Goal: Transaction & Acquisition: Purchase product/service

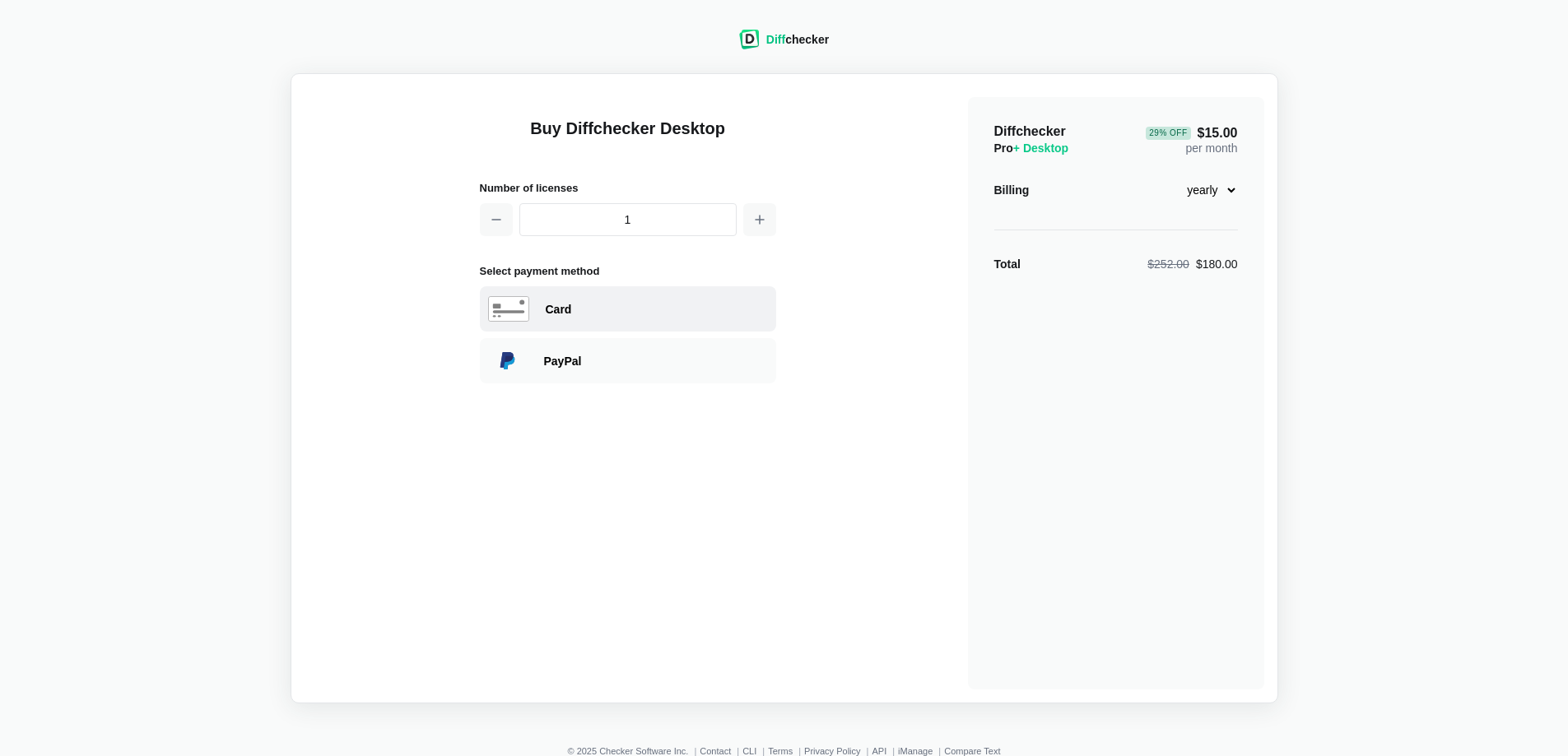
click at [604, 310] on div "Card" at bounding box center [657, 309] width 223 height 16
select select "[GEOGRAPHIC_DATA]"
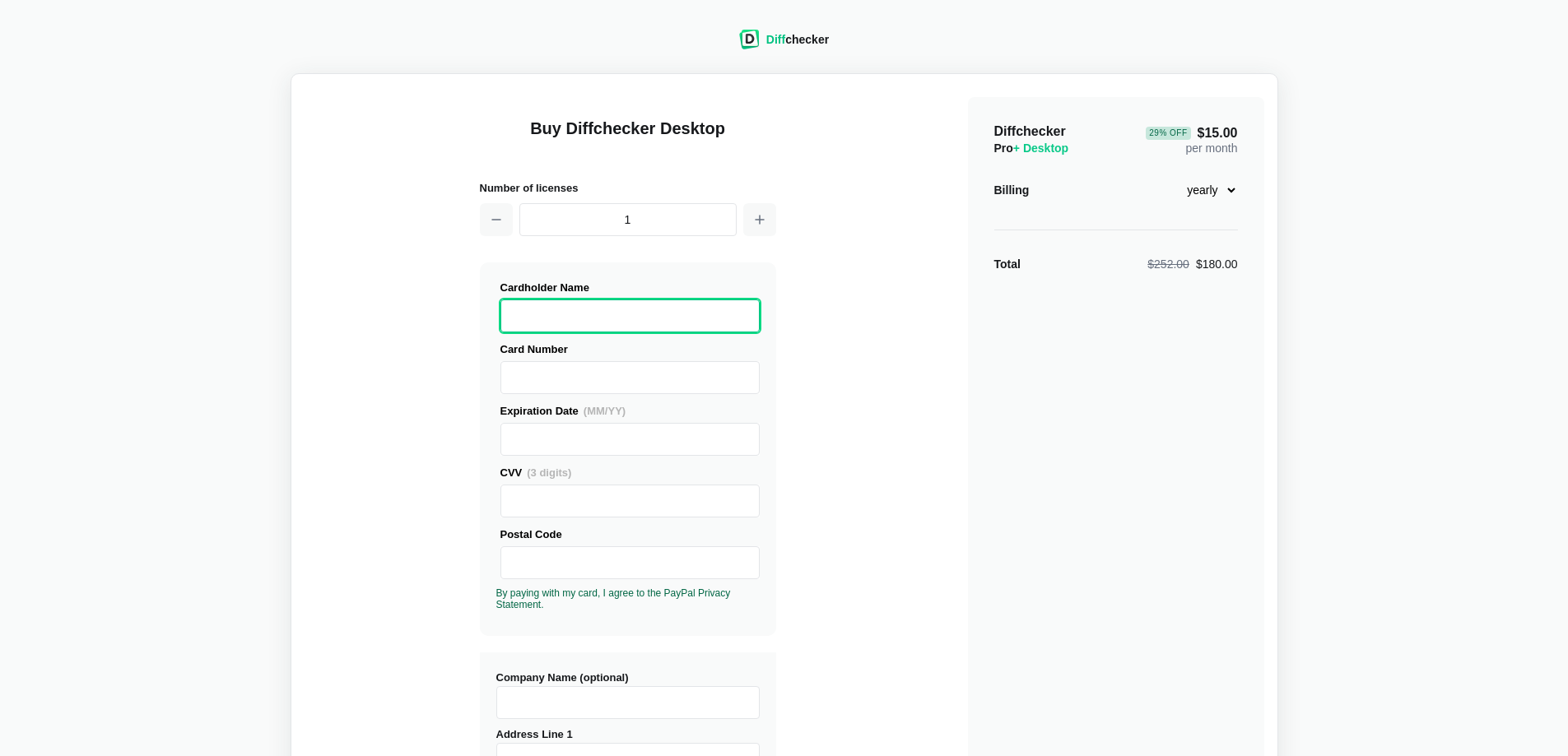
click at [791, 36] on div "Diff checker" at bounding box center [797, 40] width 62 height 16
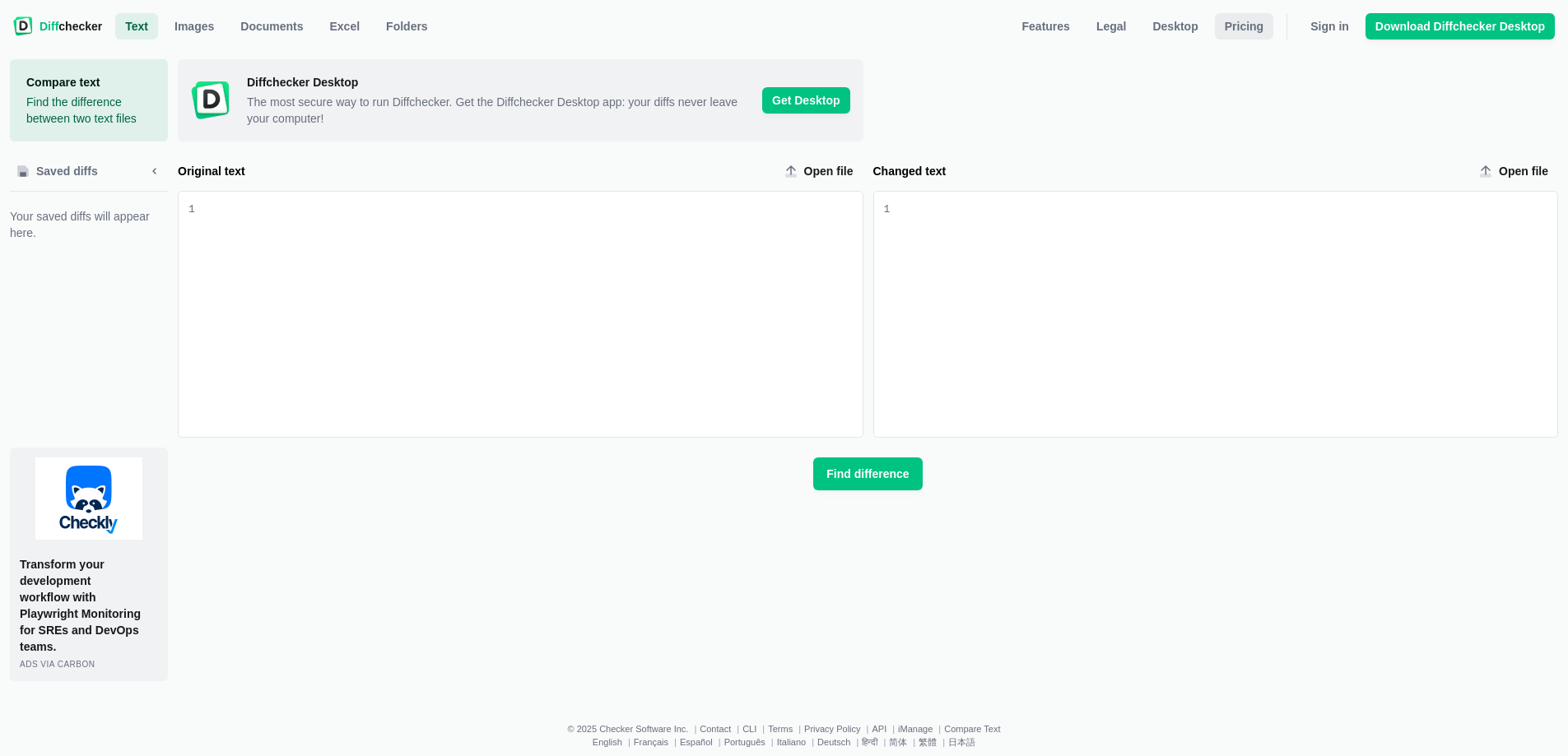
click at [1252, 30] on span "Pricing" at bounding box center [1244, 26] width 45 height 16
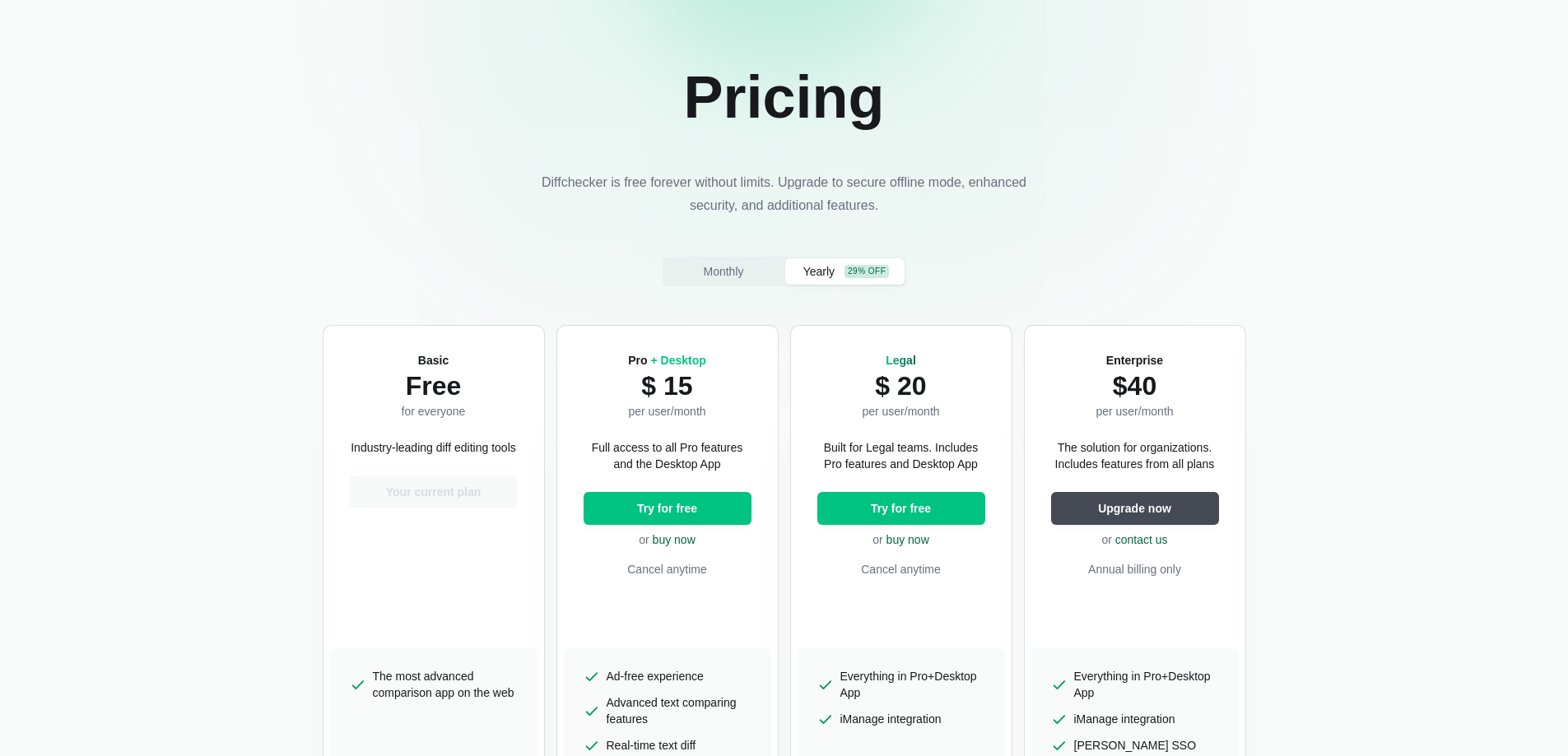
scroll to position [165, 0]
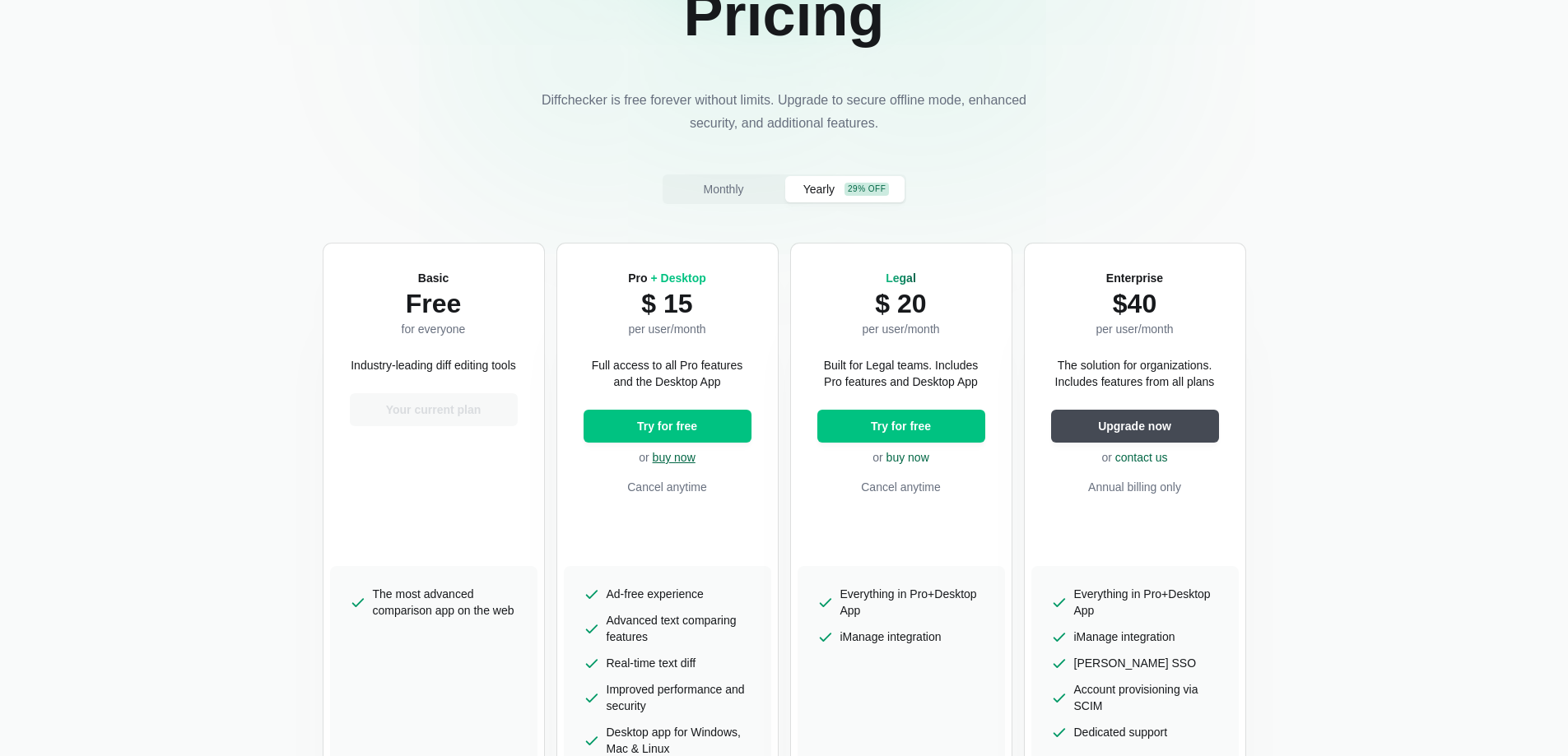
click at [686, 463] on link "buy now" at bounding box center [673, 457] width 43 height 14
